Goal: Information Seeking & Learning: Learn about a topic

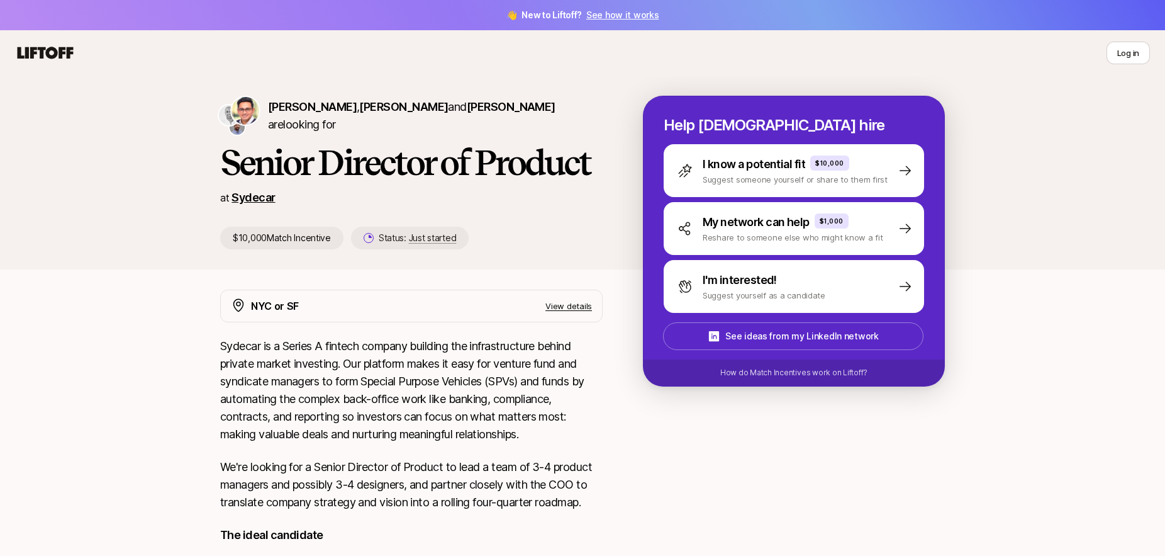
click at [248, 199] on link "Sydecar" at bounding box center [253, 197] width 43 height 13
click at [786, 377] on p "How do Match Incentives work on Liftoff?" at bounding box center [793, 372] width 147 height 11
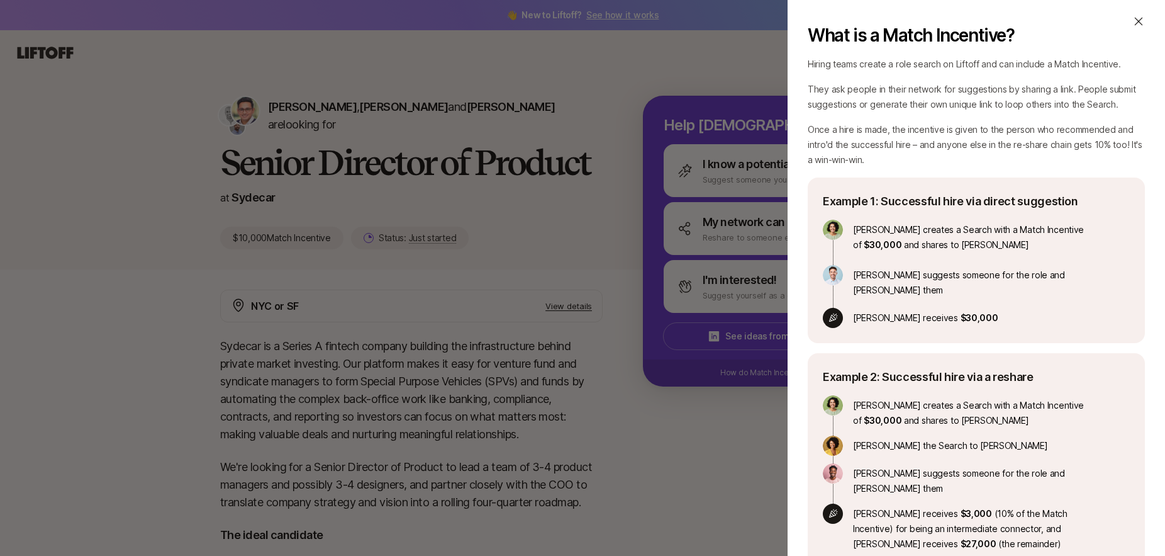
scroll to position [80, 0]
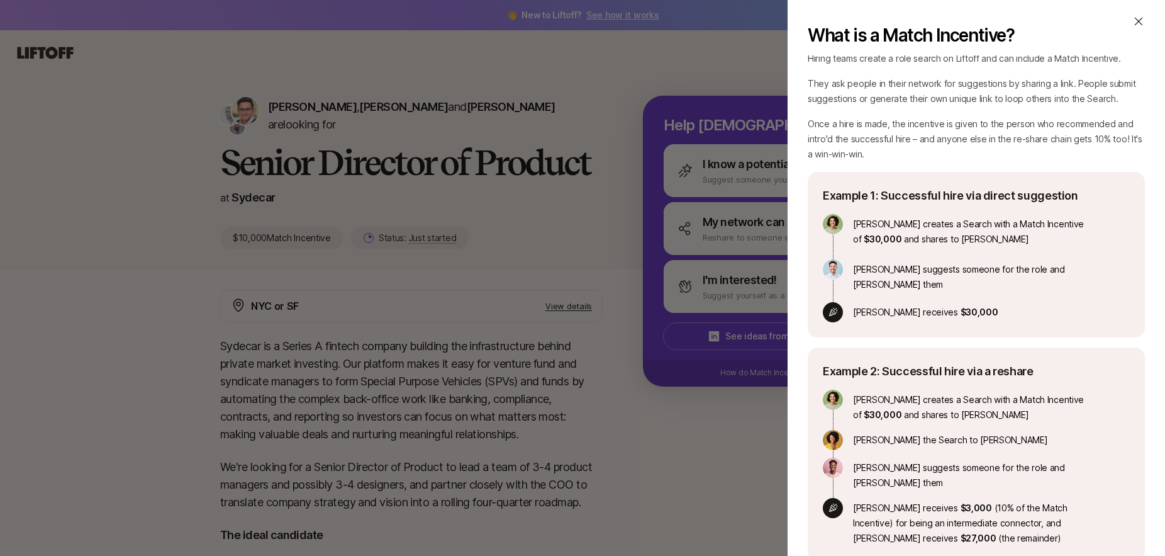
click at [1139, 23] on icon at bounding box center [1139, 21] width 13 height 13
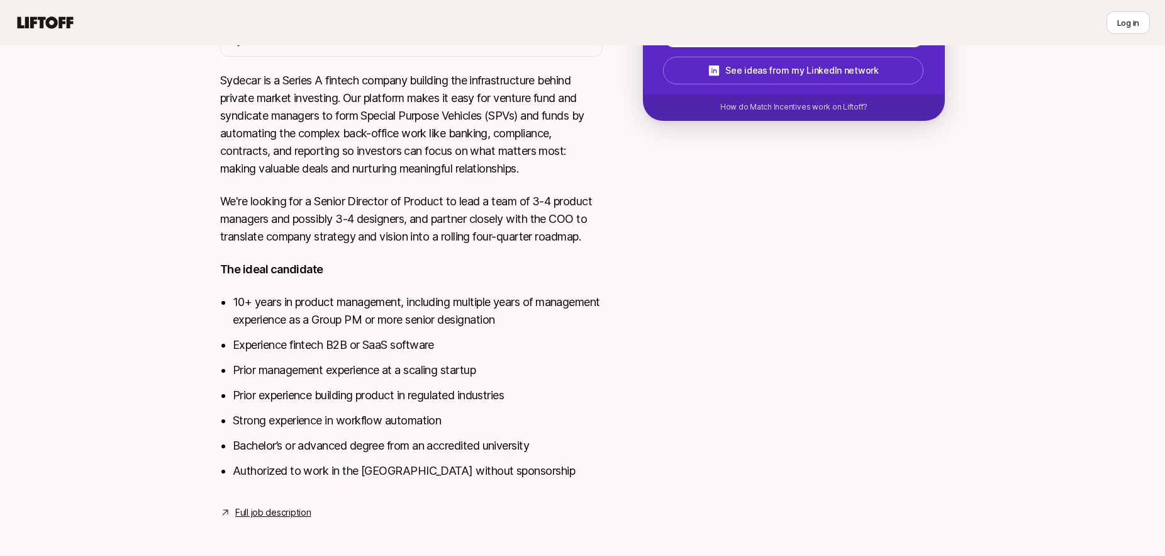
scroll to position [270, 0]
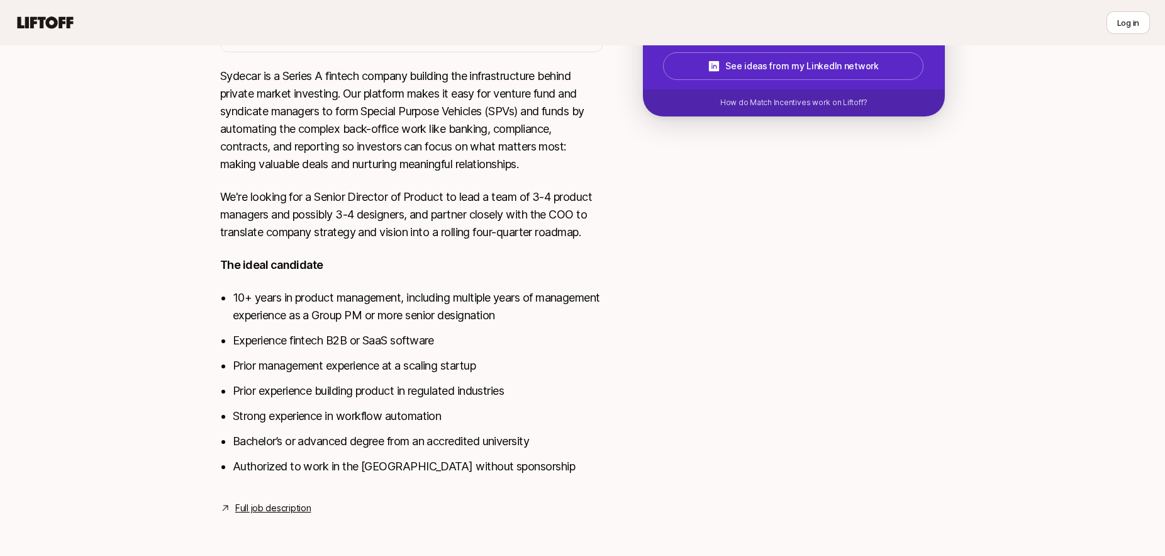
click at [268, 510] on link "Full job description" at bounding box center [273, 507] width 76 height 15
